Goal: Book appointment/travel/reservation

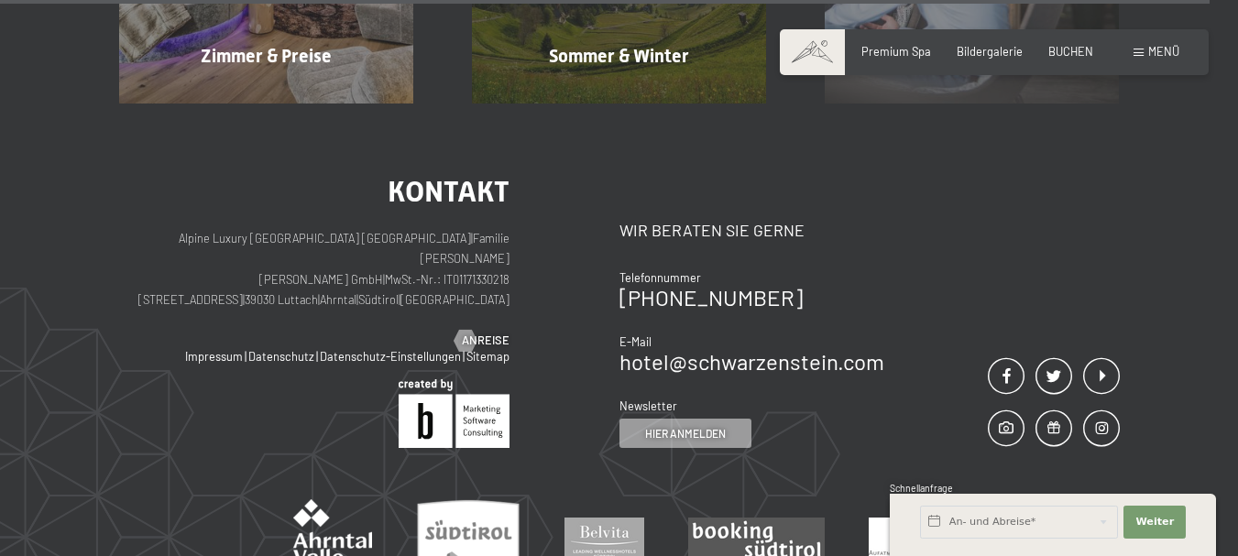
scroll to position [7093, 0]
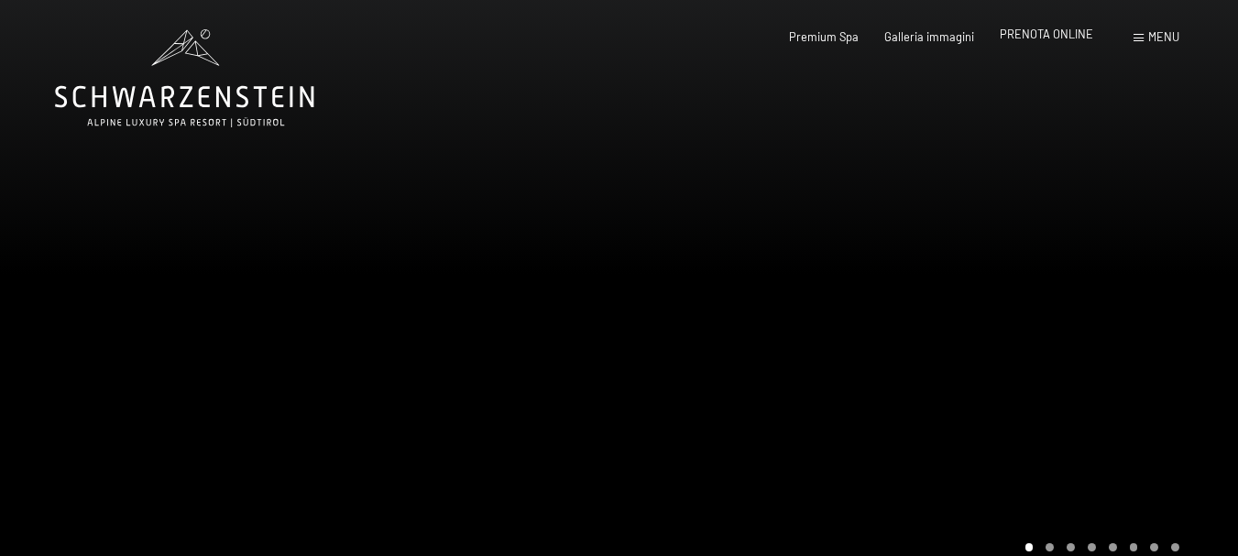
click at [1037, 32] on span "PRENOTA ONLINE" at bounding box center [1046, 34] width 93 height 15
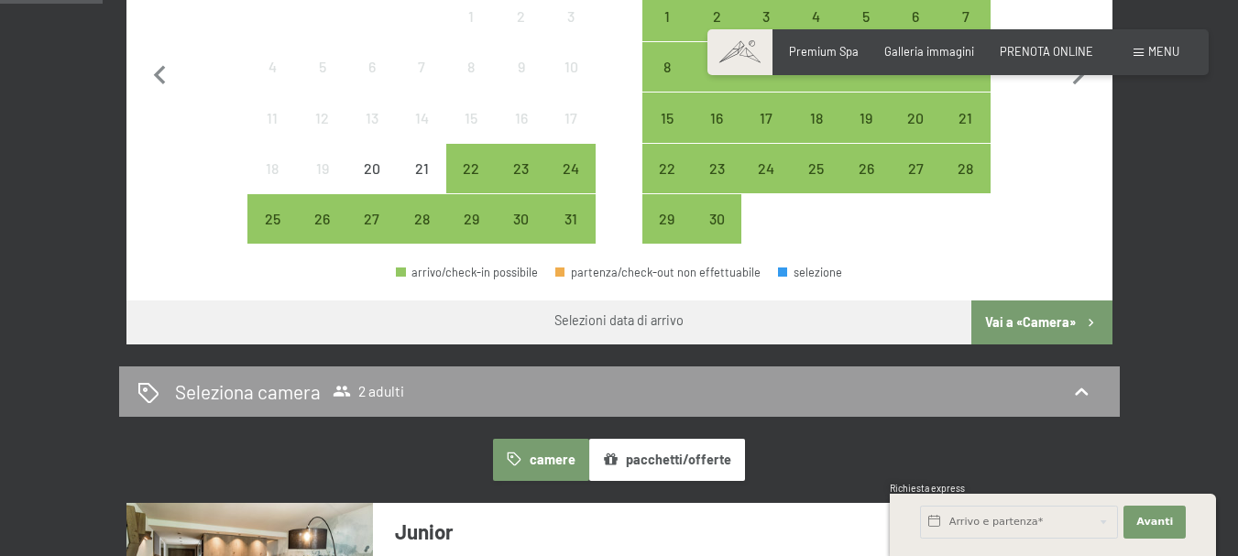
scroll to position [973, 0]
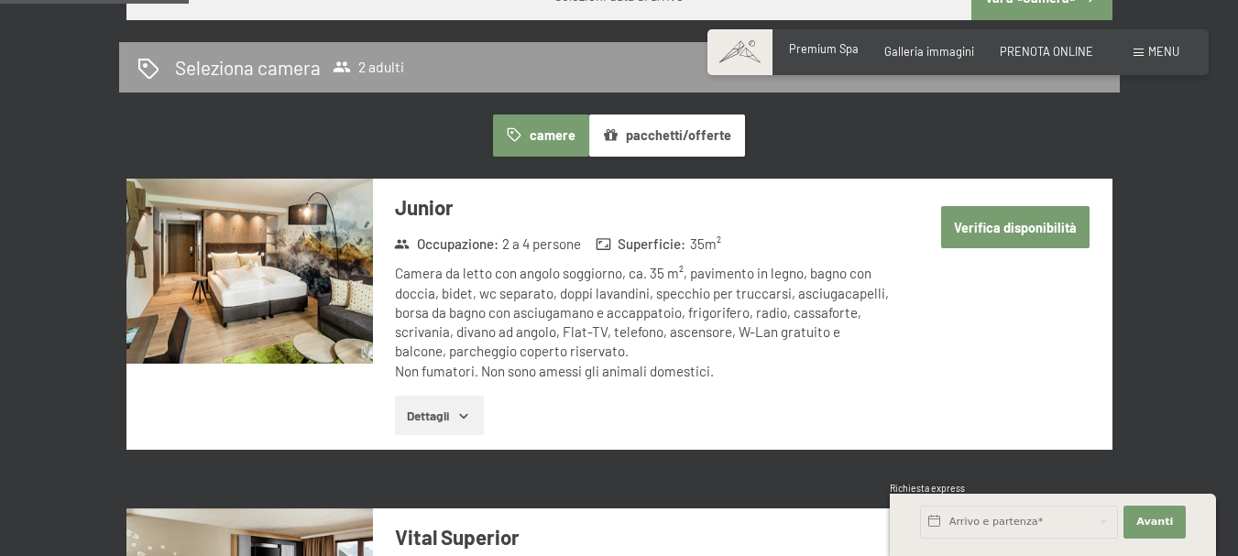
click at [819, 50] on span "Premium Spa" at bounding box center [824, 48] width 70 height 15
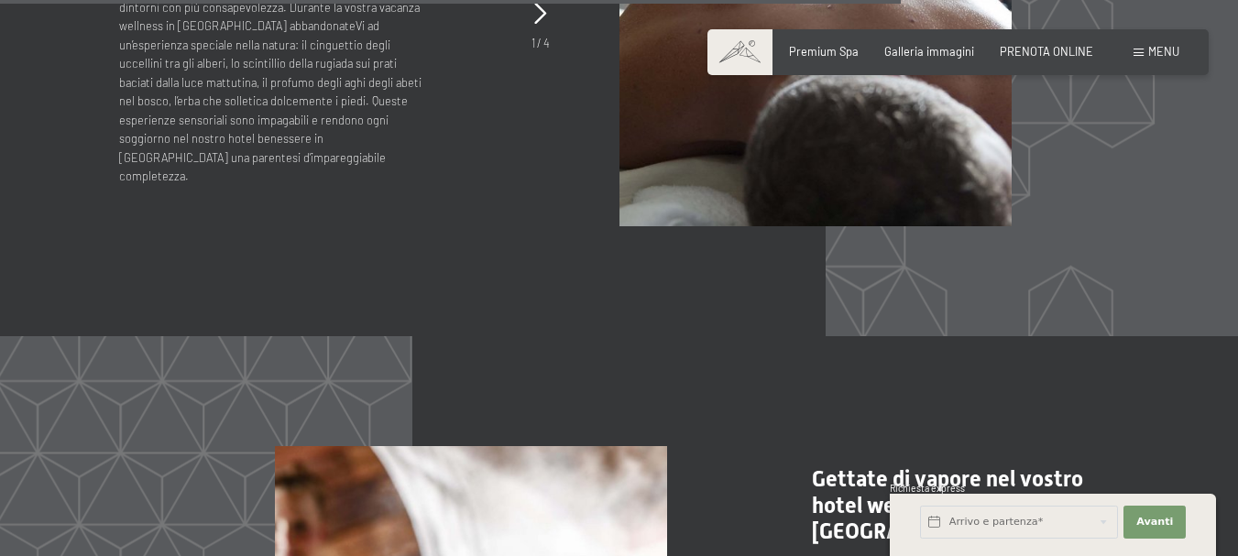
scroll to position [6430, 0]
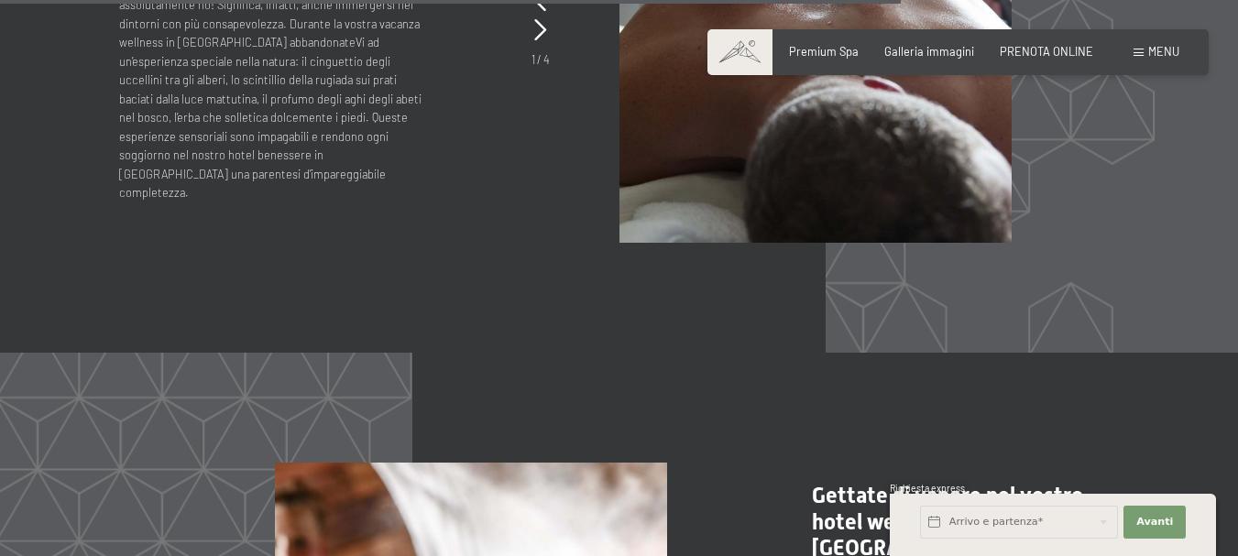
drag, startPoint x: 1241, startPoint y: 31, endPoint x: 1241, endPoint y: 352, distance: 320.8
